Goal: Task Accomplishment & Management: Complete application form

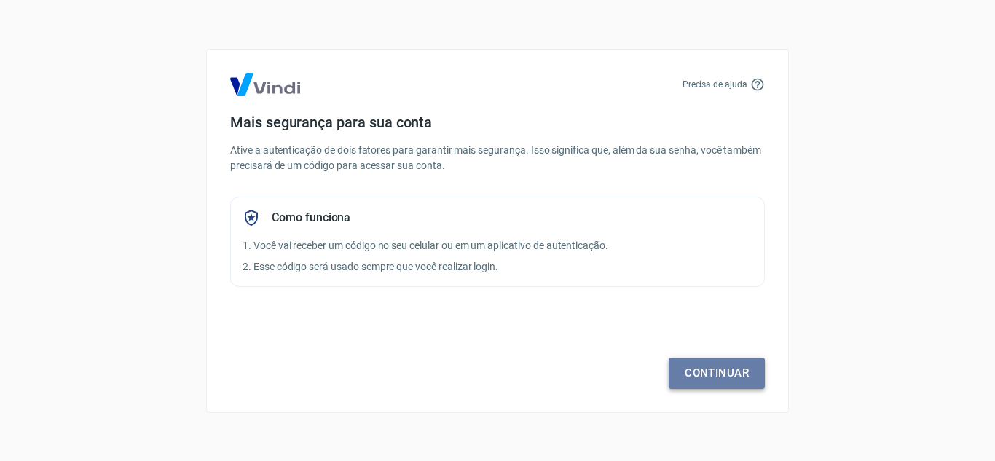
click at [709, 371] on link "Continuar" at bounding box center [717, 373] width 96 height 31
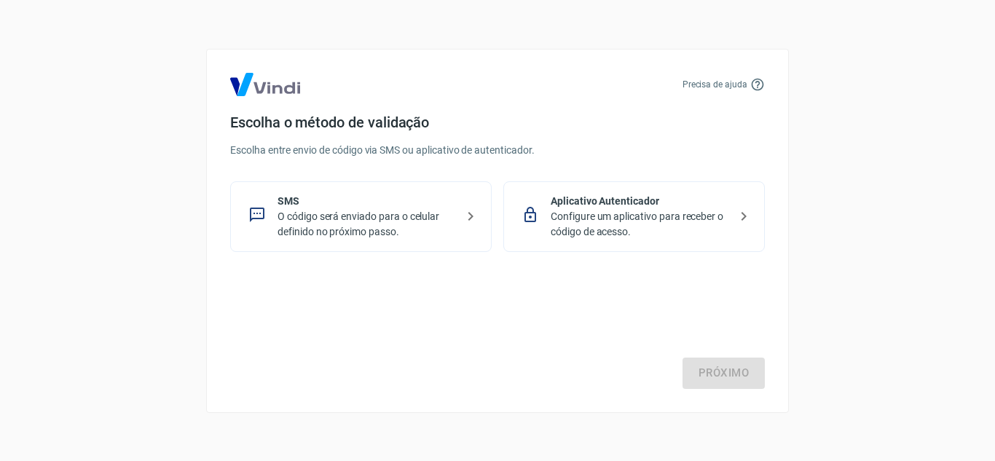
click at [394, 202] on p "SMS" at bounding box center [366, 201] width 178 height 15
click at [395, 202] on p "SMS" at bounding box center [366, 201] width 178 height 15
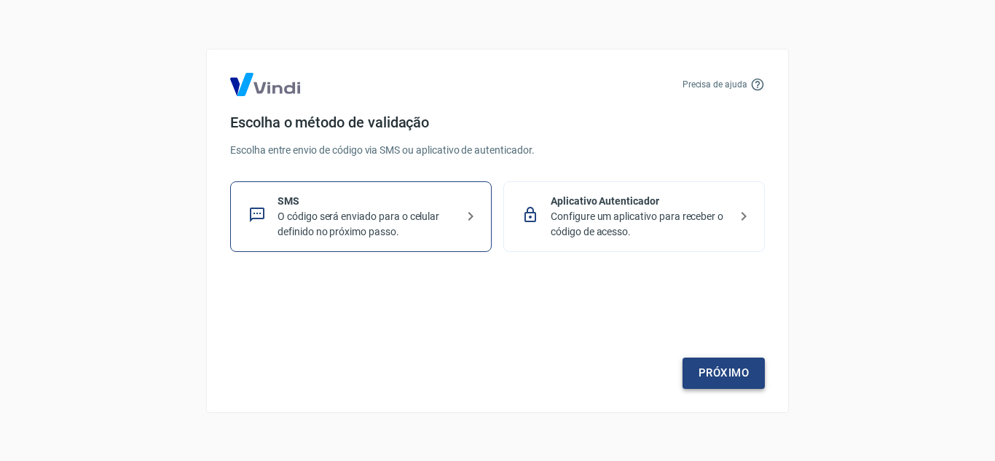
click at [724, 376] on link "Próximo" at bounding box center [723, 373] width 82 height 31
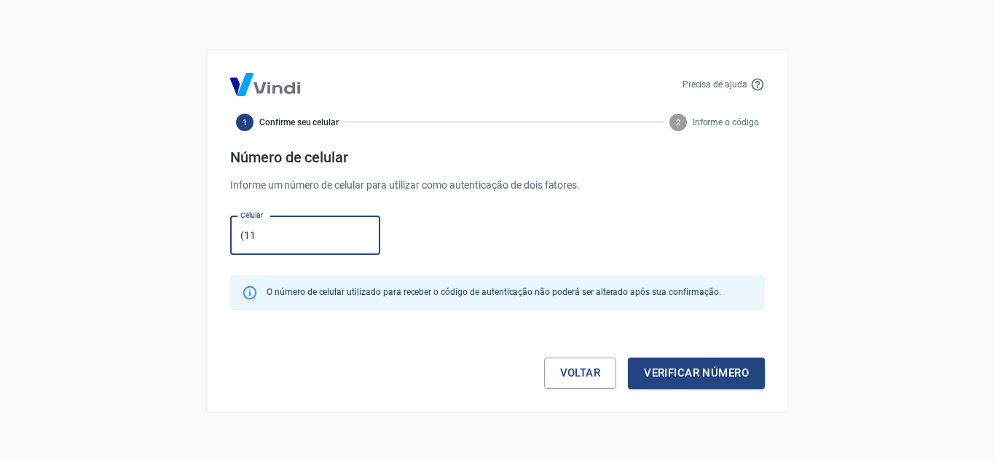
type input "(11"
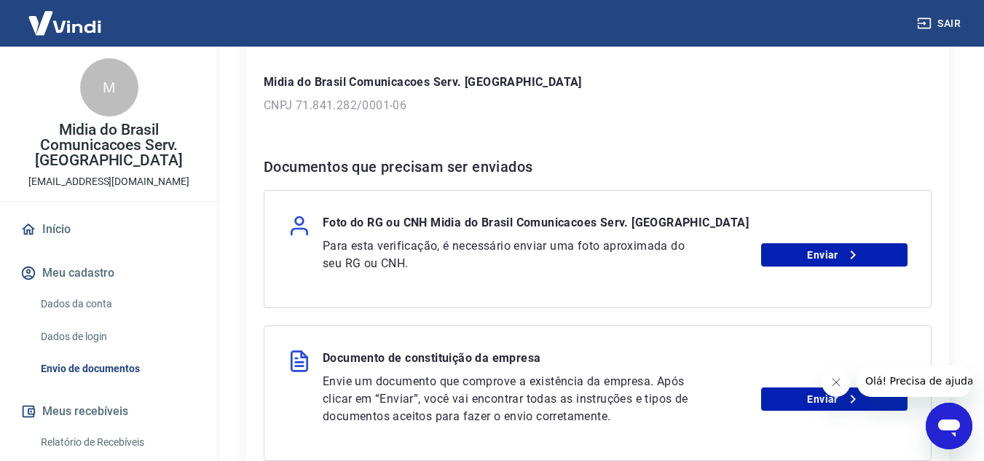
scroll to position [218, 0]
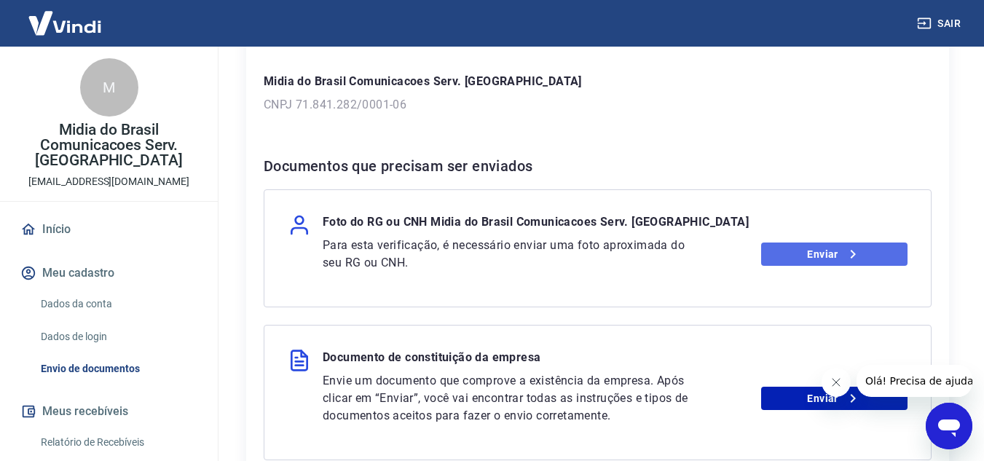
click at [824, 252] on link "Enviar" at bounding box center [834, 254] width 146 height 23
click at [825, 252] on link "Enviar" at bounding box center [834, 254] width 146 height 23
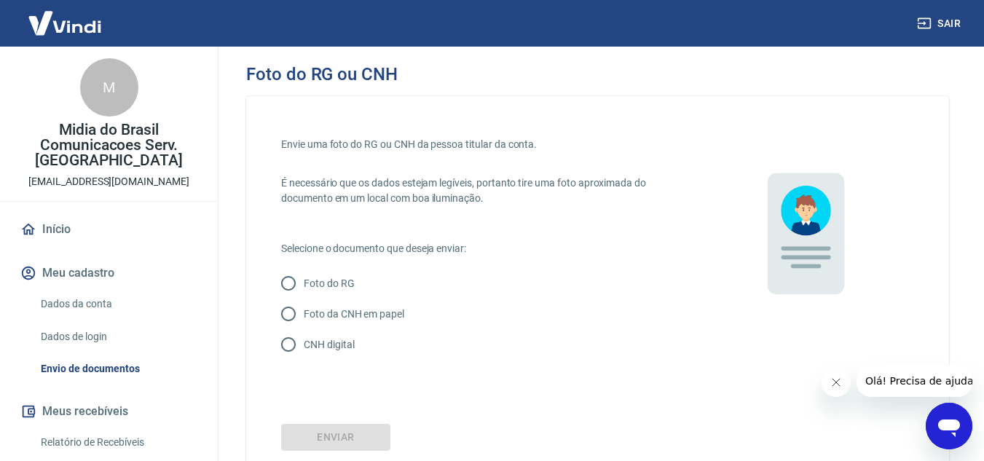
click at [341, 291] on label "Foto do RG" at bounding box center [478, 283] width 411 height 31
click at [304, 291] on input "Foto do RG" at bounding box center [288, 283] width 31 height 31
radio input "true"
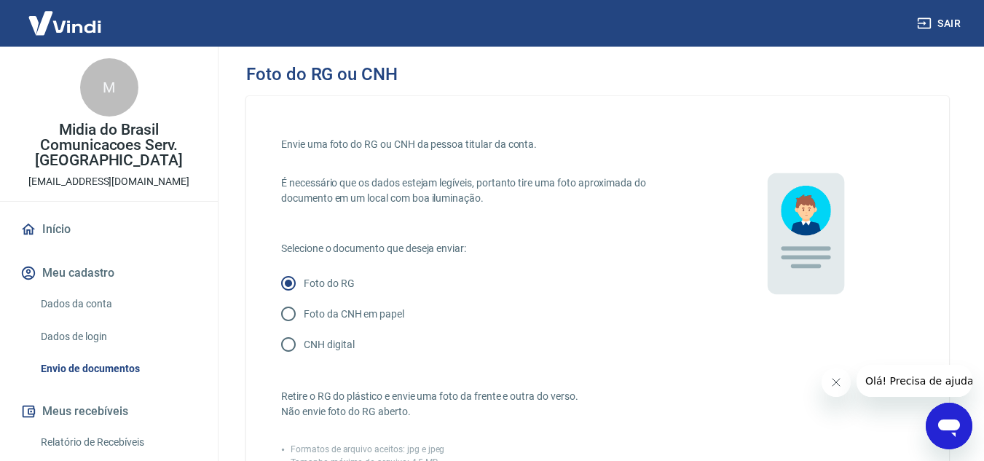
click at [328, 336] on label "CNH digital" at bounding box center [478, 344] width 411 height 31
click at [304, 336] on input "CNH digital" at bounding box center [288, 344] width 31 height 31
radio input "true"
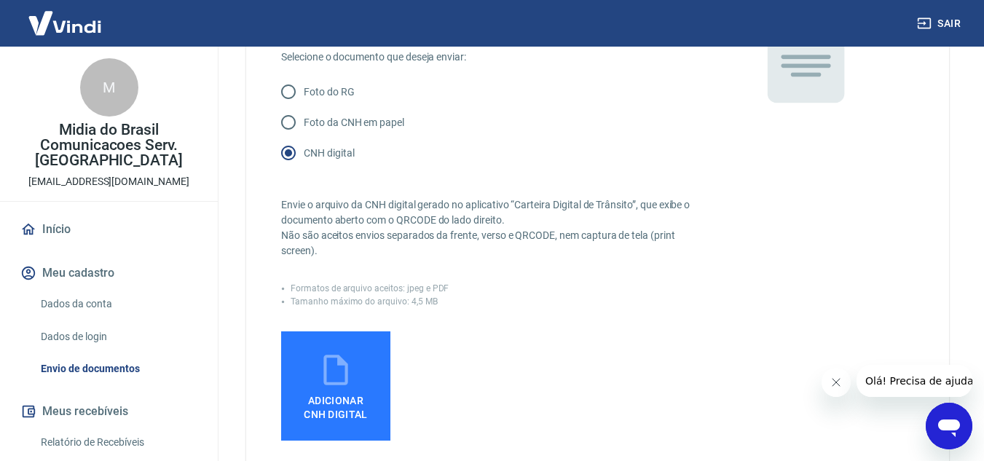
scroll to position [218, 0]
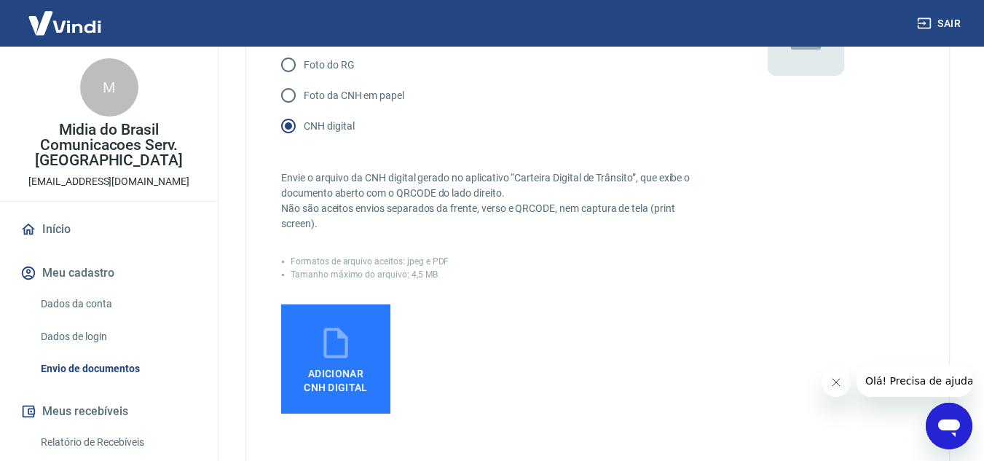
click at [352, 349] on icon at bounding box center [336, 343] width 36 height 36
click at [0, 0] on input "Adicionar CNH Digital" at bounding box center [0, 0] width 0 height 0
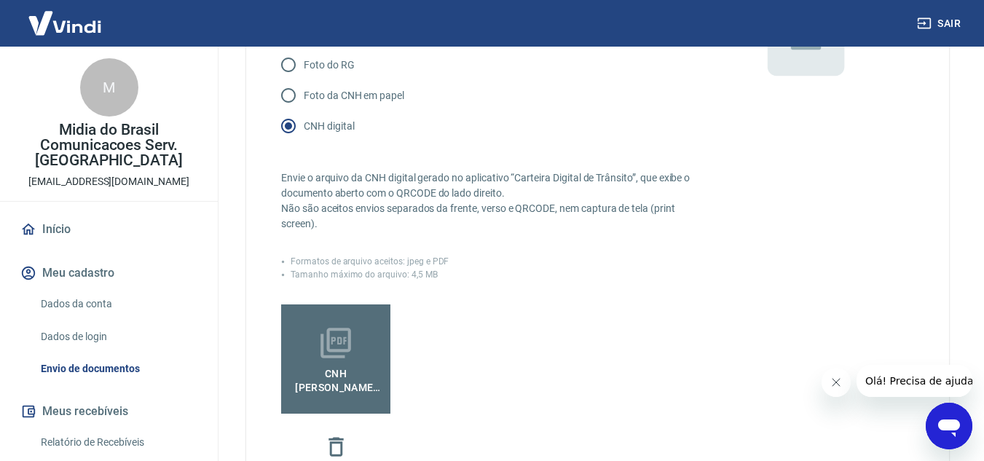
scroll to position [291, 0]
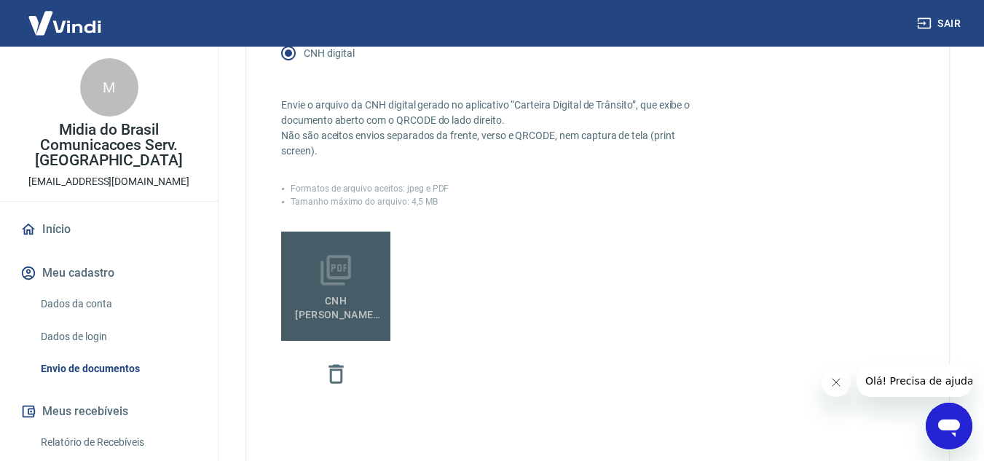
click at [350, 283] on icon at bounding box center [336, 270] width 36 height 36
click at [0, 0] on input "Cnh Jose Eduardo Nicolau Valid 30 01 28.pdf" at bounding box center [0, 0] width 0 height 0
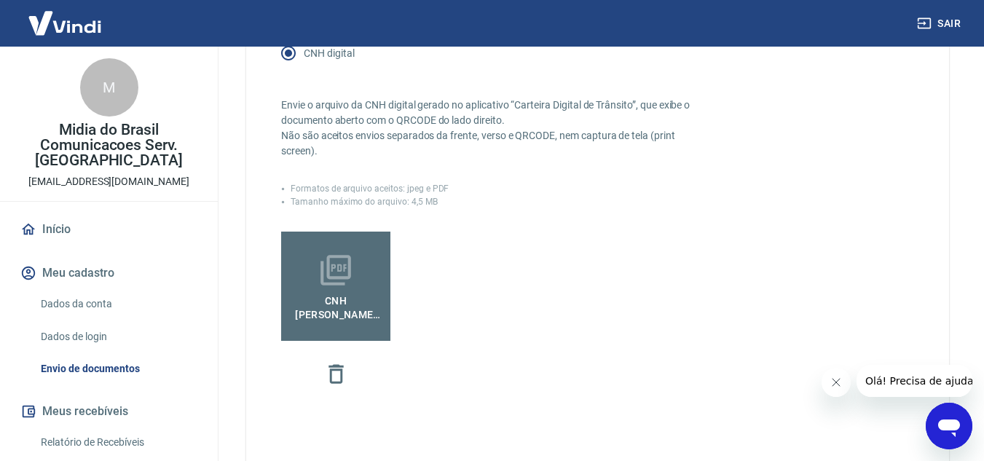
click at [280, 54] on input "CNH digital" at bounding box center [288, 53] width 31 height 31
click at [338, 273] on icon at bounding box center [336, 270] width 36 height 36
click at [0, 0] on input "Cnh Jose Eduardo Nicolau Valid 30 01 28.pdf" at bounding box center [0, 0] width 0 height 0
click at [336, 297] on span "Cnh Jose Eduardo Nicolau Valid 30 01 28.pdf" at bounding box center [336, 304] width 98 height 33
click at [0, 0] on input "Cnh Jose Eduardo Nicolau Valid 30 01 28.pdf" at bounding box center [0, 0] width 0 height 0
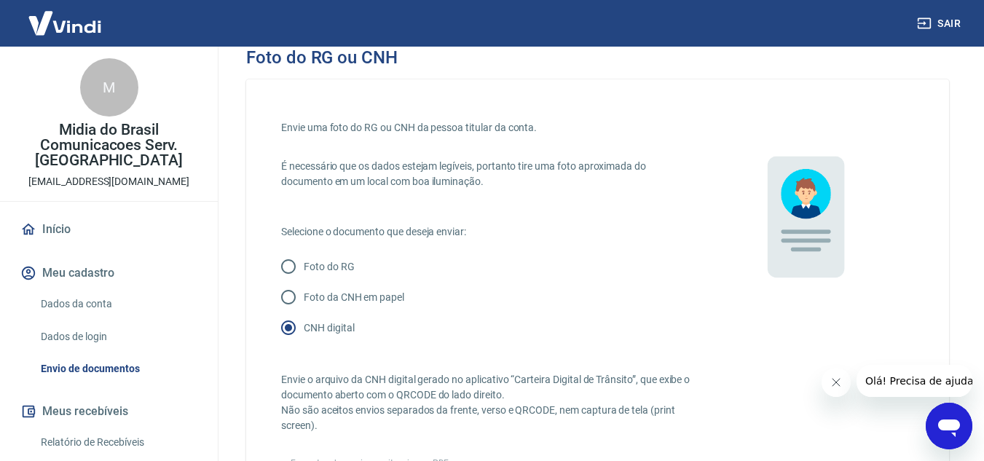
scroll to position [0, 0]
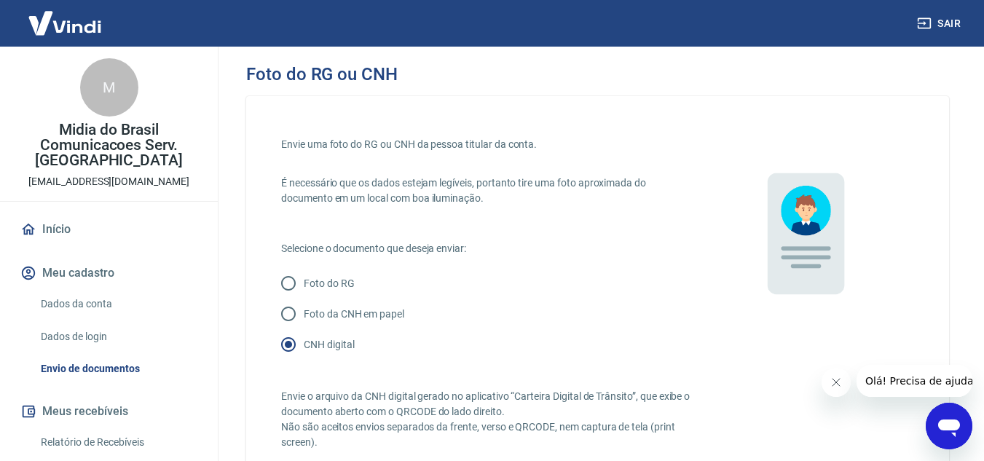
click at [316, 347] on p "CNH digital" at bounding box center [329, 344] width 50 height 15
click at [304, 347] on input "CNH digital" at bounding box center [288, 344] width 31 height 31
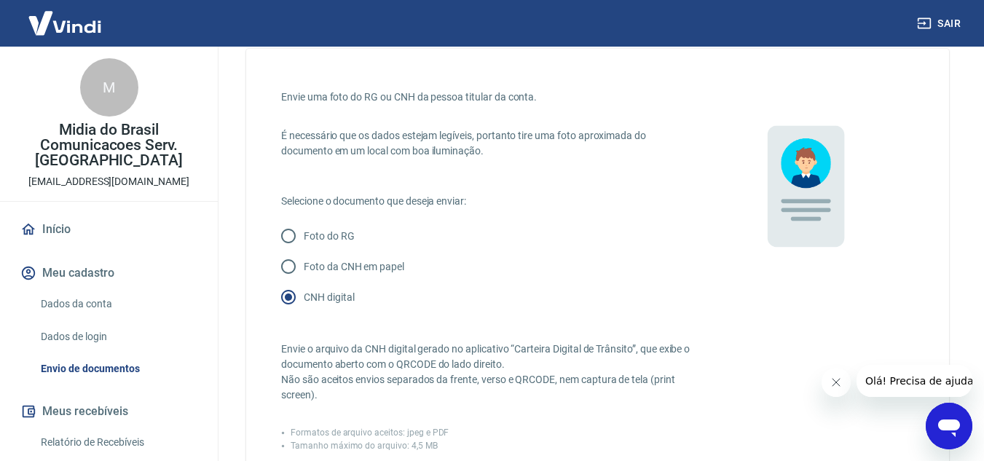
scroll to position [146, 0]
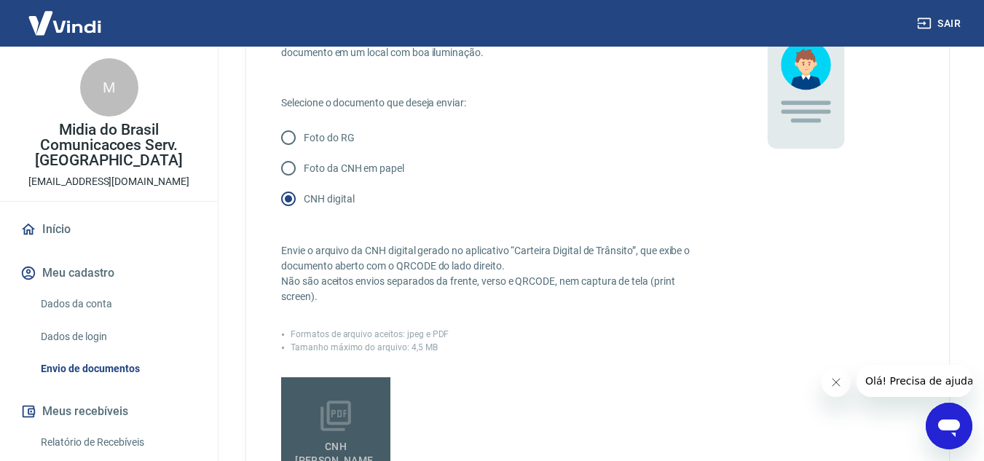
click at [354, 398] on label "Cnh Jose Eduardo Nicolau Valid 30 01 28.pdf" at bounding box center [335, 431] width 109 height 109
click at [0, 0] on input "Cnh Jose Eduardo Nicolau Valid 30 01 28.pdf" at bounding box center [0, 0] width 0 height 0
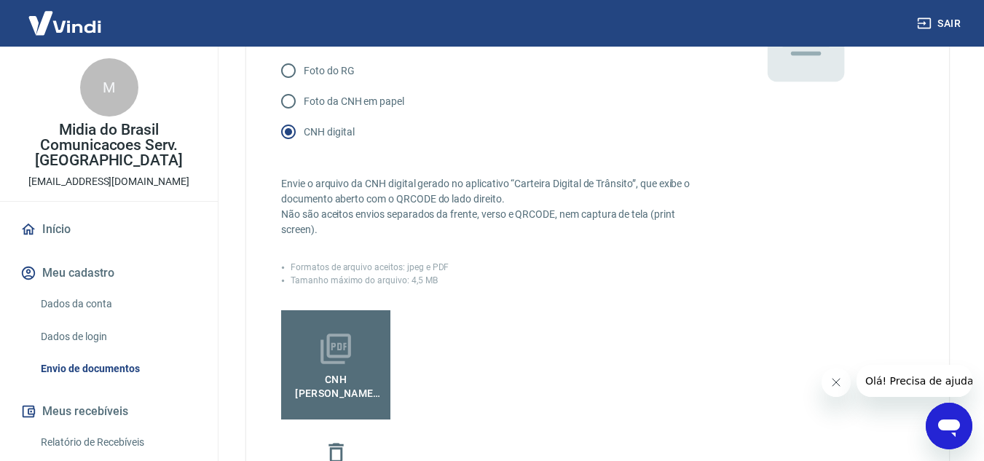
scroll to position [291, 0]
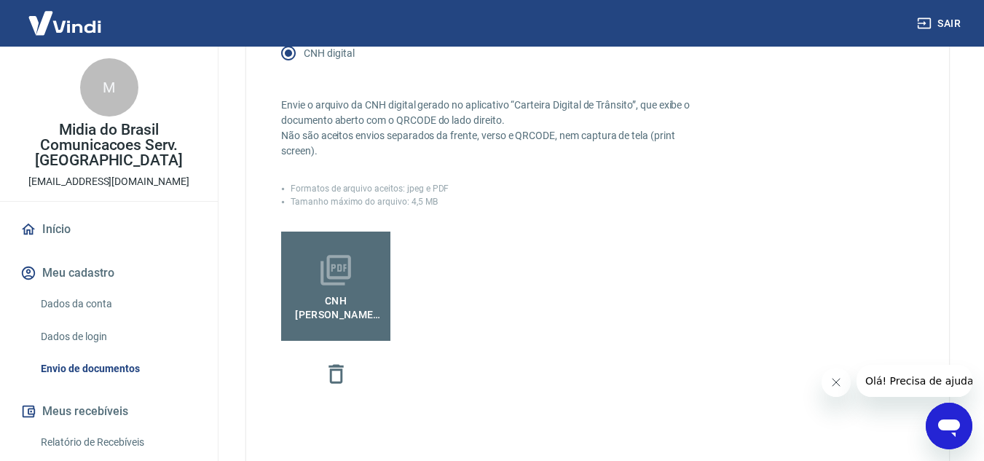
click at [360, 280] on label "Cnh Jose Eduardo Nicolau Valid 30 01 28.pdf" at bounding box center [335, 286] width 109 height 109
click at [0, 0] on input "Cnh Jose Eduardo Nicolau Valid 30 01 28.pdf" at bounding box center [0, 0] width 0 height 0
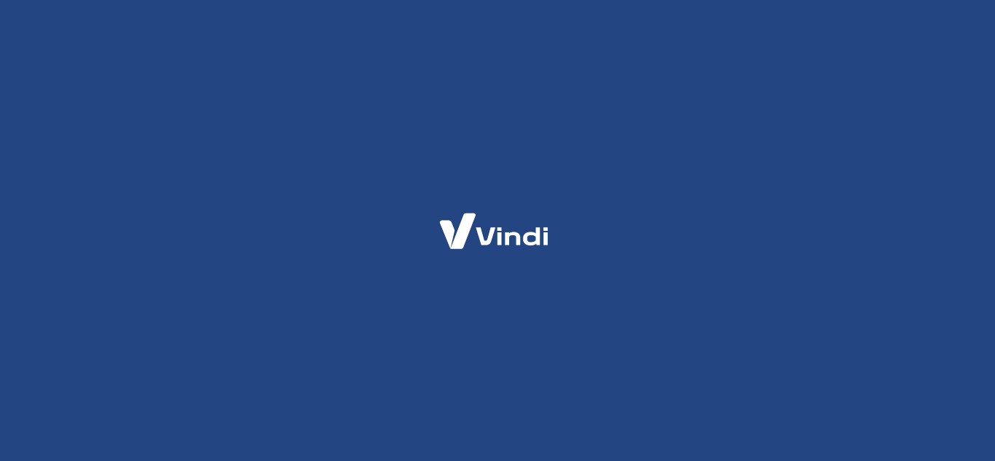
click at [505, 312] on div at bounding box center [497, 230] width 995 height 461
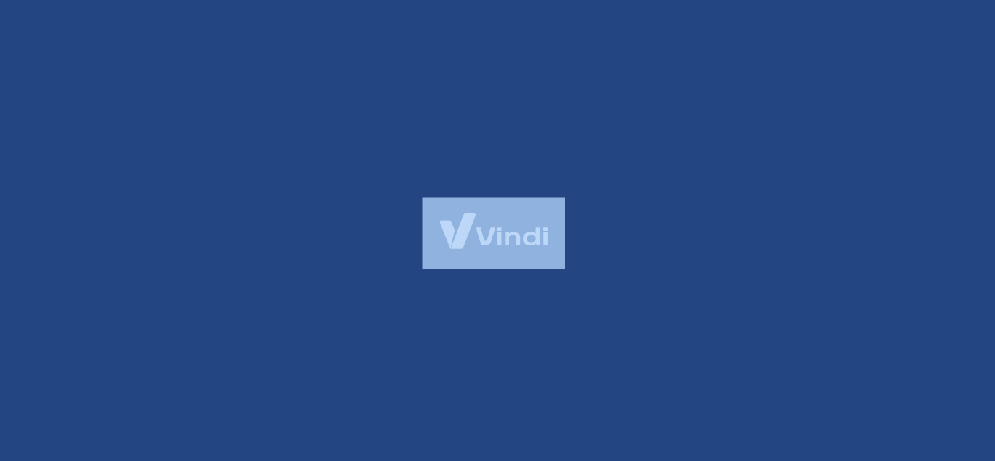
click at [505, 312] on div at bounding box center [497, 230] width 995 height 461
click at [410, 148] on div at bounding box center [497, 230] width 995 height 461
click at [414, 143] on div at bounding box center [497, 230] width 995 height 461
click at [416, 138] on div at bounding box center [497, 230] width 995 height 461
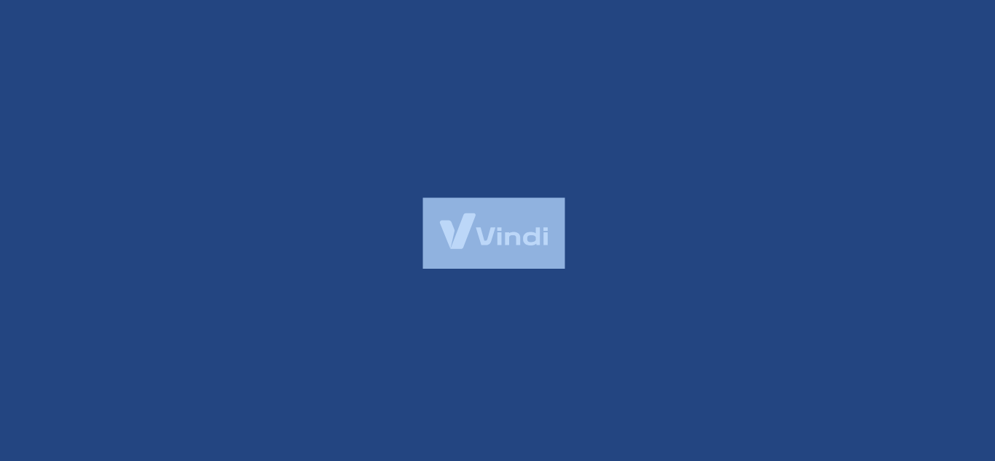
click at [416, 138] on div at bounding box center [497, 230] width 995 height 461
